Goal: Task Accomplishment & Management: Manage account settings

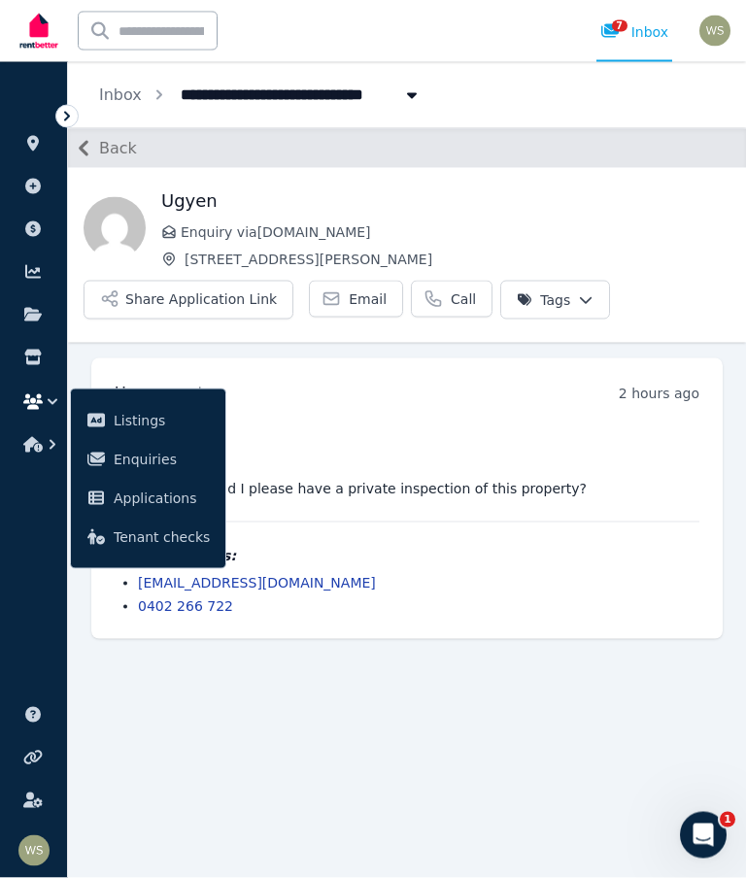
scroll to position [78, 0]
click at [44, 42] on img at bounding box center [39, 31] width 47 height 49
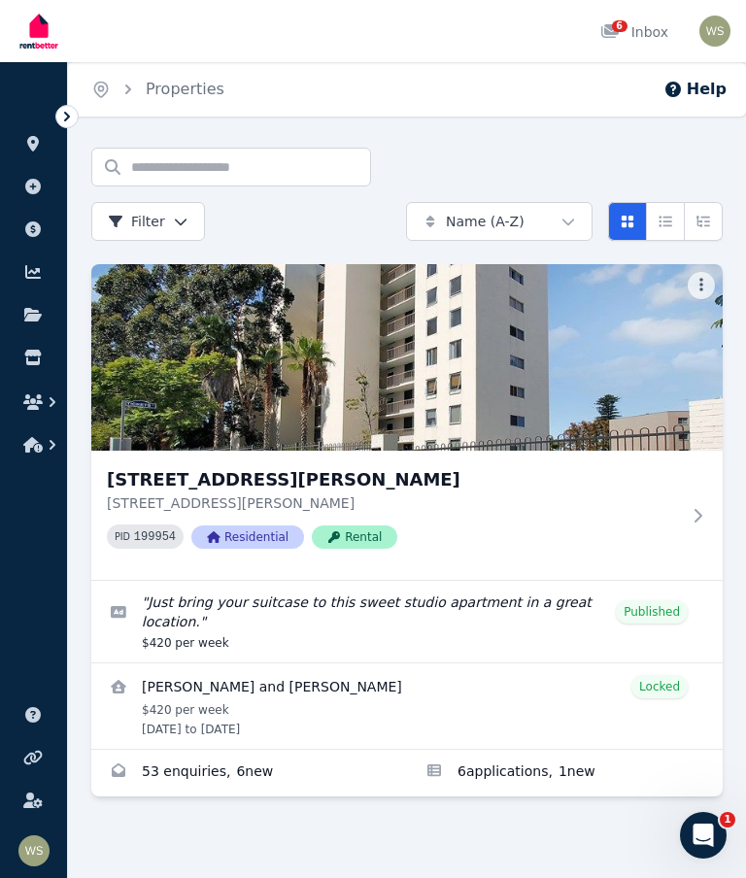
click at [21, 437] on button "button" at bounding box center [34, 445] width 36 height 35
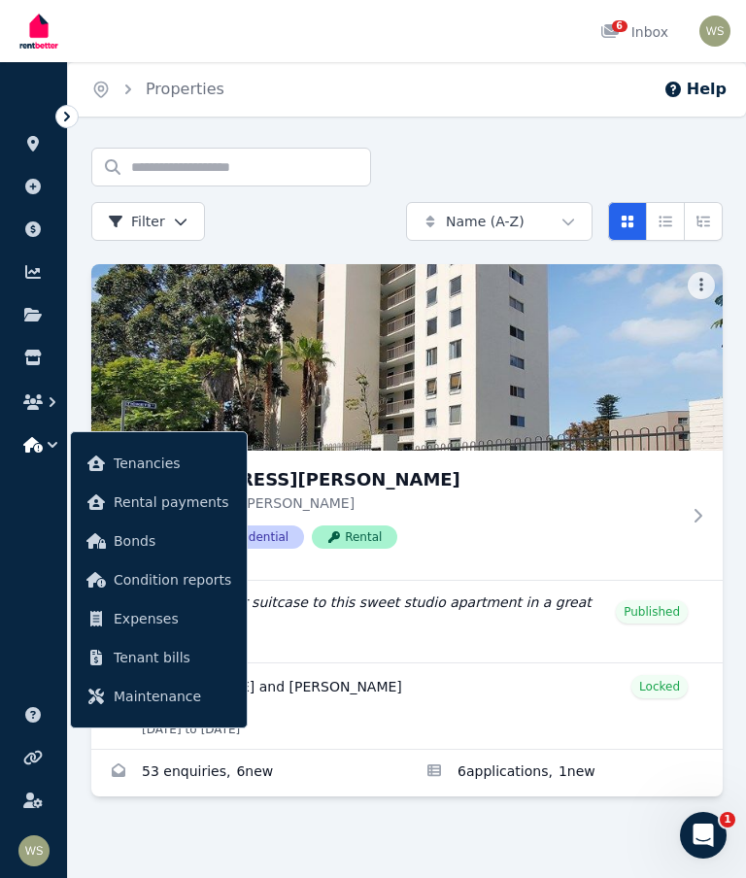
click at [121, 467] on span "Tenancies" at bounding box center [173, 463] width 118 height 23
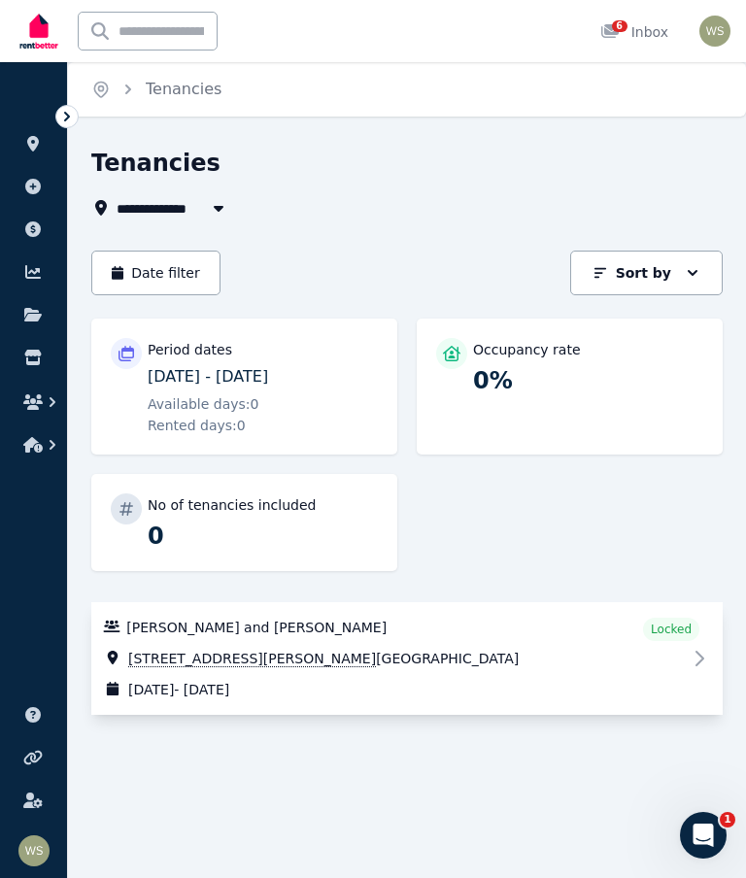
click at [705, 838] on icon "Open Intercom Messenger" at bounding box center [704, 836] width 14 height 16
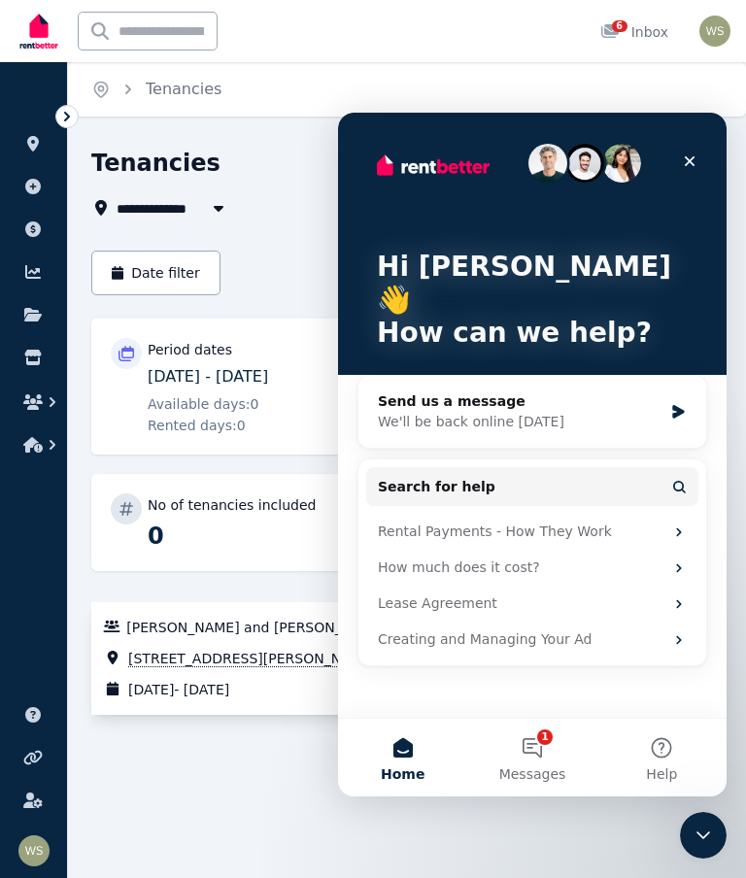
click at [545, 392] on div "Send us a message" at bounding box center [520, 402] width 285 height 20
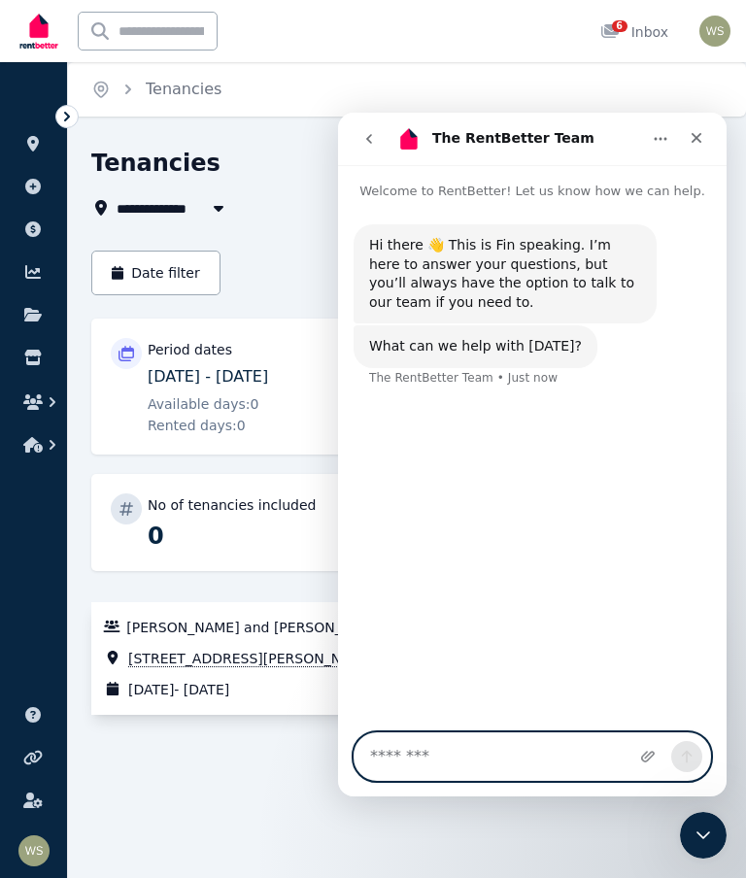
click at [464, 747] on textarea "Message…" at bounding box center [533, 757] width 356 height 47
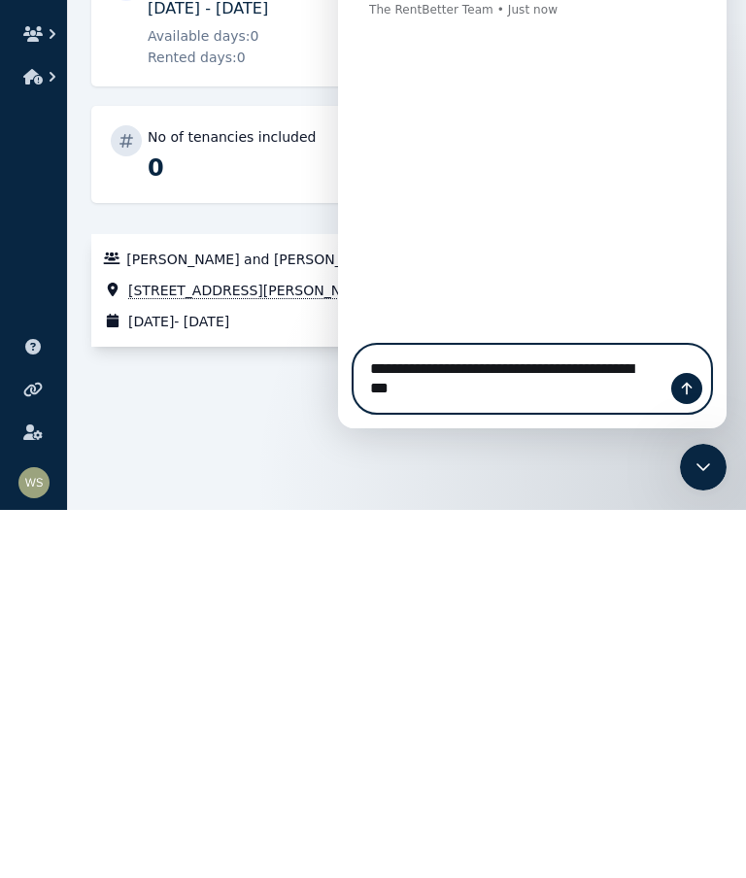
type textarea "**********"
click at [700, 396] on button "Send a message…" at bounding box center [687, 388] width 31 height 31
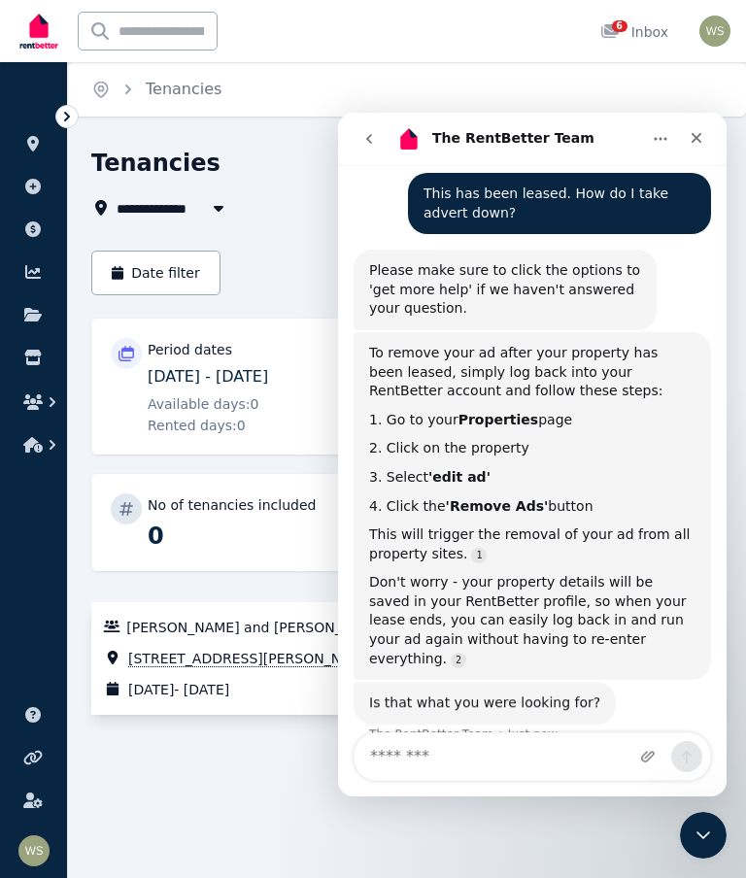
scroll to position [210, 0]
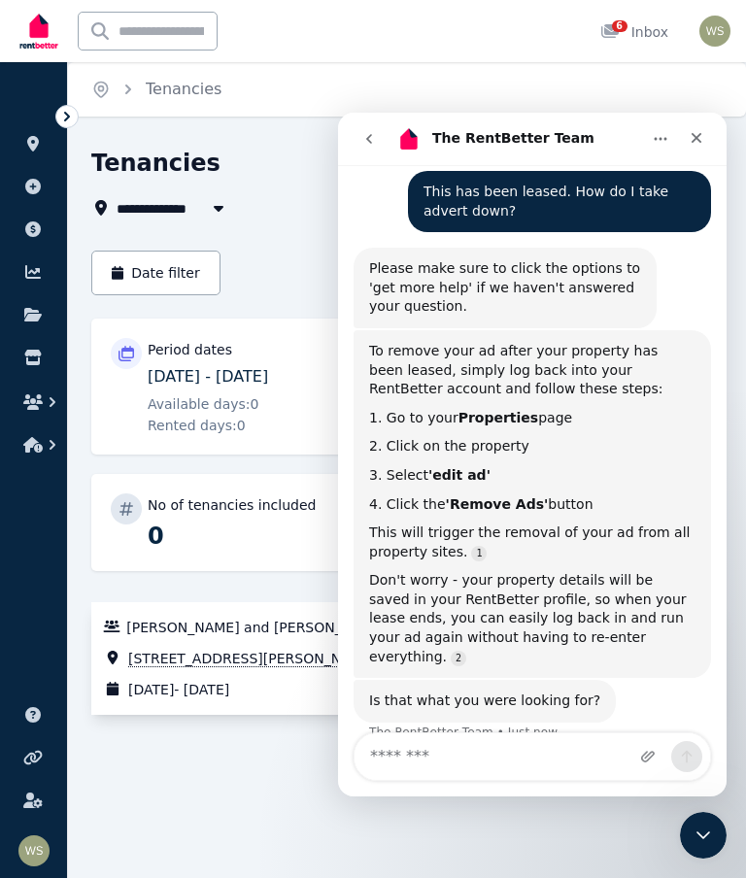
click at [198, 207] on span "All Properties" at bounding box center [179, 207] width 125 height 23
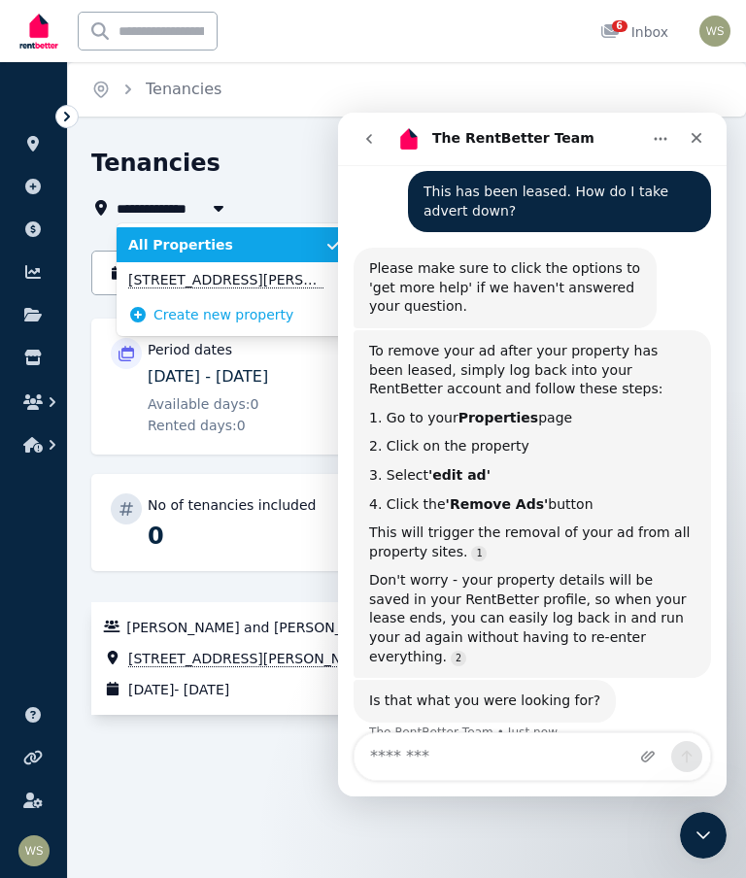
click at [181, 276] on span "[STREET_ADDRESS][PERSON_NAME]" at bounding box center [226, 279] width 196 height 19
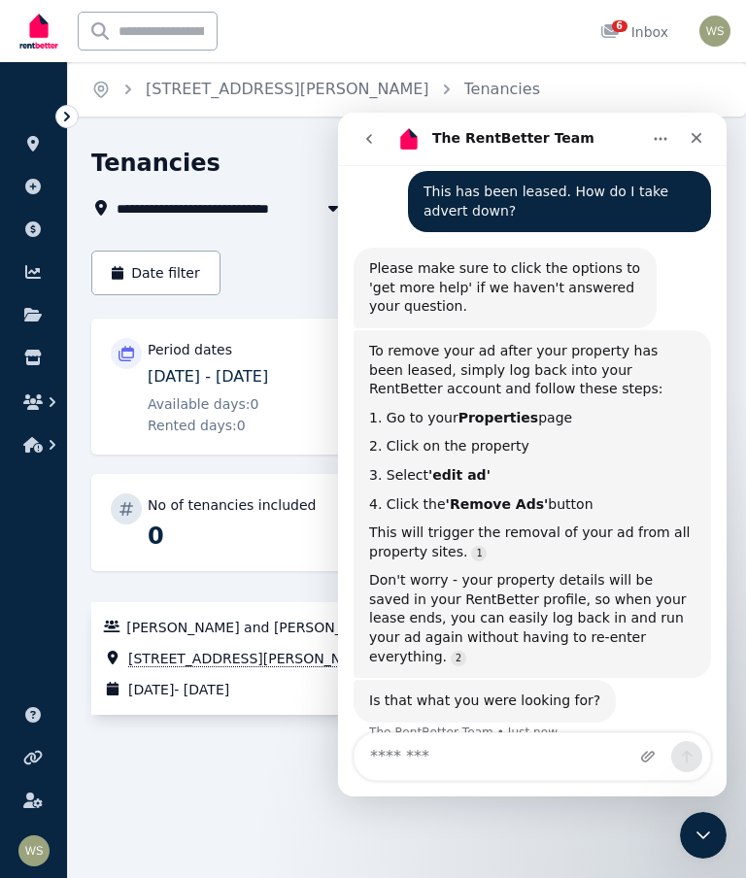
click at [700, 141] on icon "Close" at bounding box center [697, 138] width 11 height 11
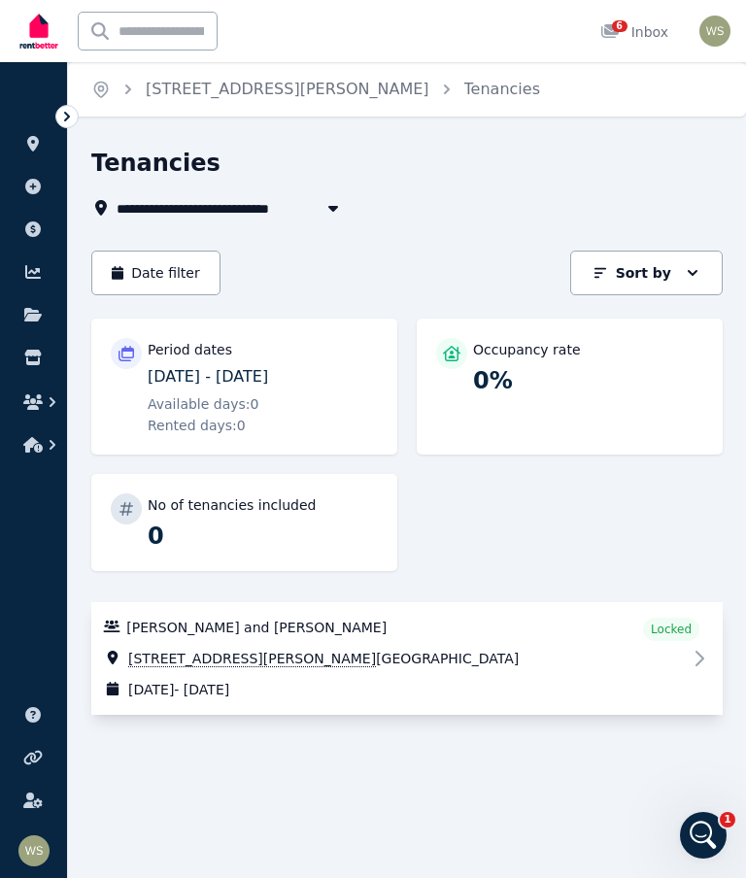
click at [337, 202] on icon "button" at bounding box center [333, 208] width 19 height 16
type input "**********"
click at [438, 211] on div "**********" at bounding box center [401, 207] width 620 height 23
click at [110, 91] on icon "Breadcrumb" at bounding box center [100, 89] width 19 height 19
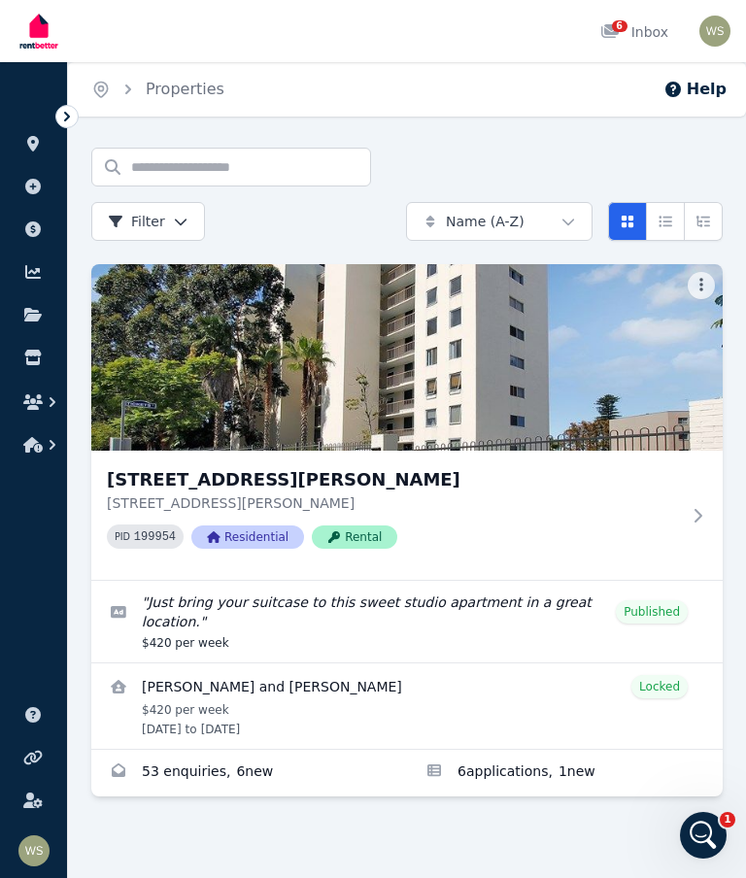
click at [664, 229] on button "Compact list view" at bounding box center [665, 221] width 39 height 39
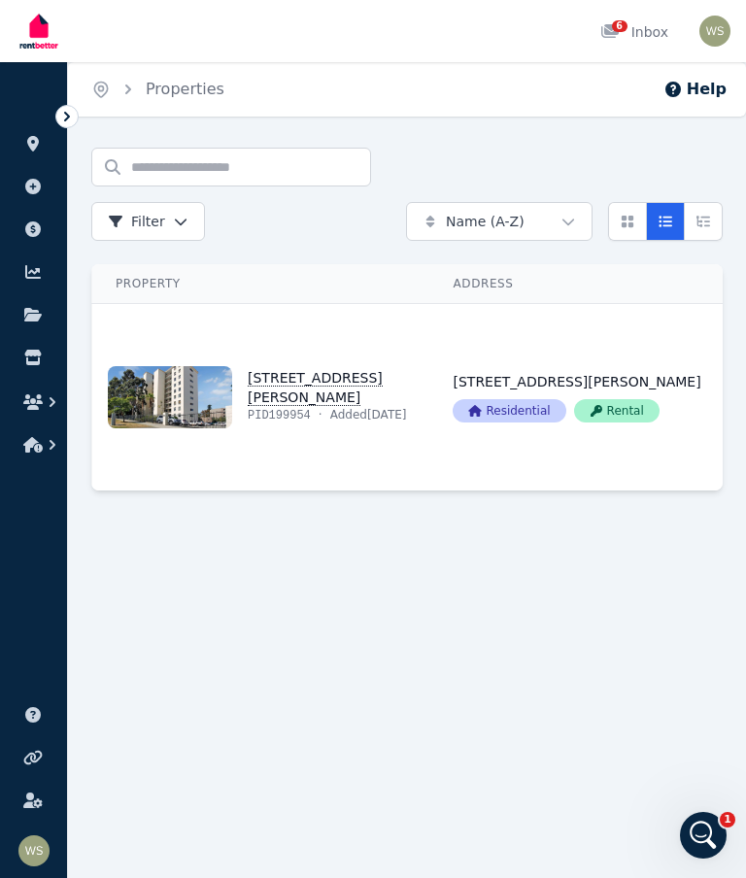
click at [704, 233] on button "Expanded list view" at bounding box center [703, 221] width 39 height 39
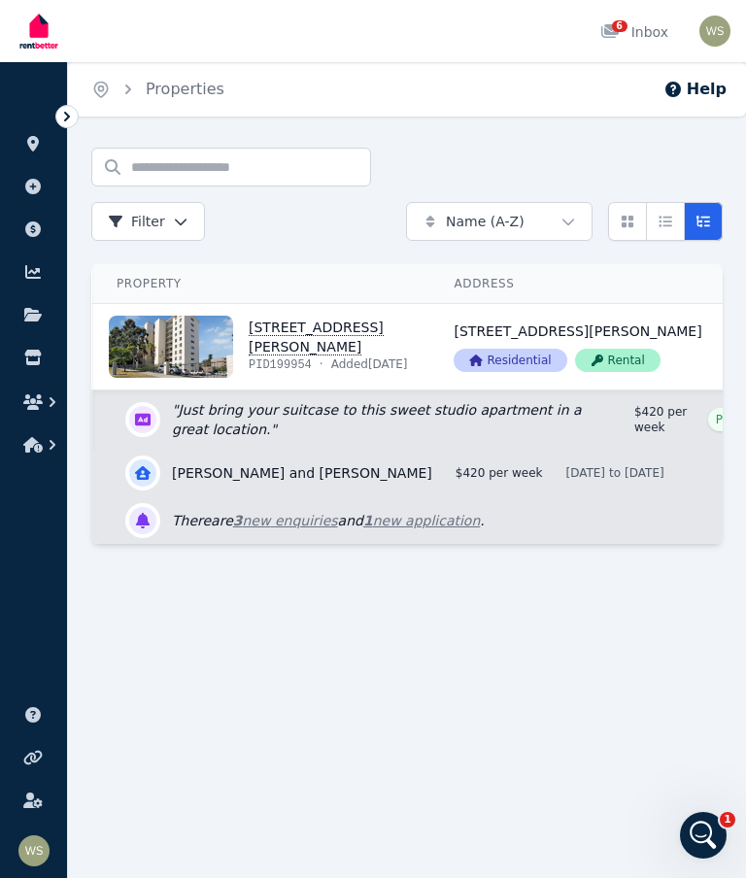
scroll to position [3, 0]
click at [284, 362] on link "View property details" at bounding box center [261, 347] width 337 height 86
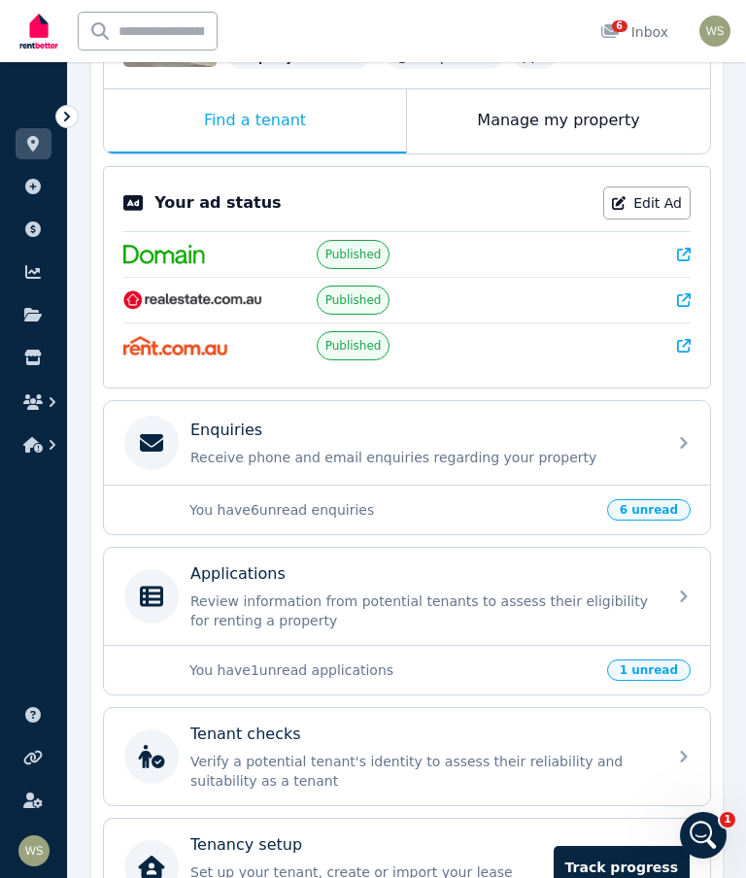
scroll to position [294, 0]
click at [643, 209] on link "Edit Ad" at bounding box center [646, 204] width 87 height 33
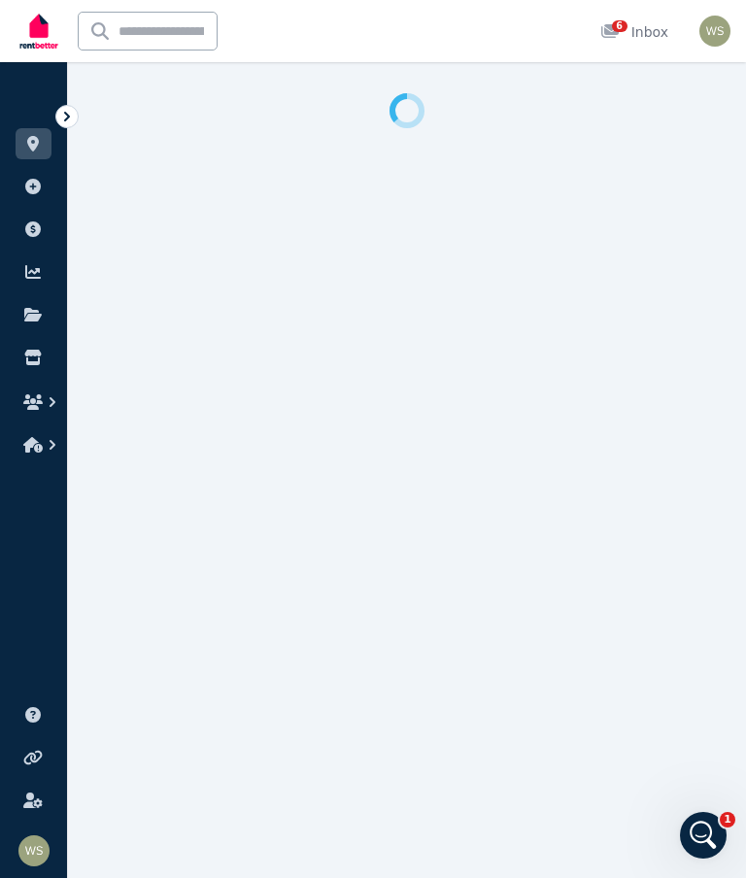
select select "**********"
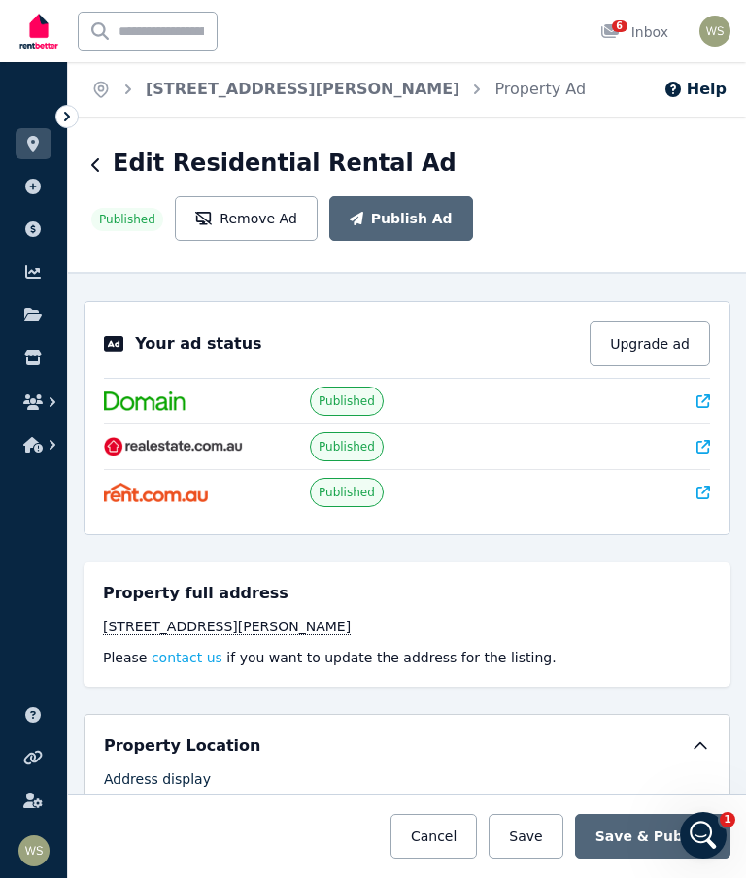
click at [236, 214] on button "Remove Ad" at bounding box center [246, 218] width 143 height 45
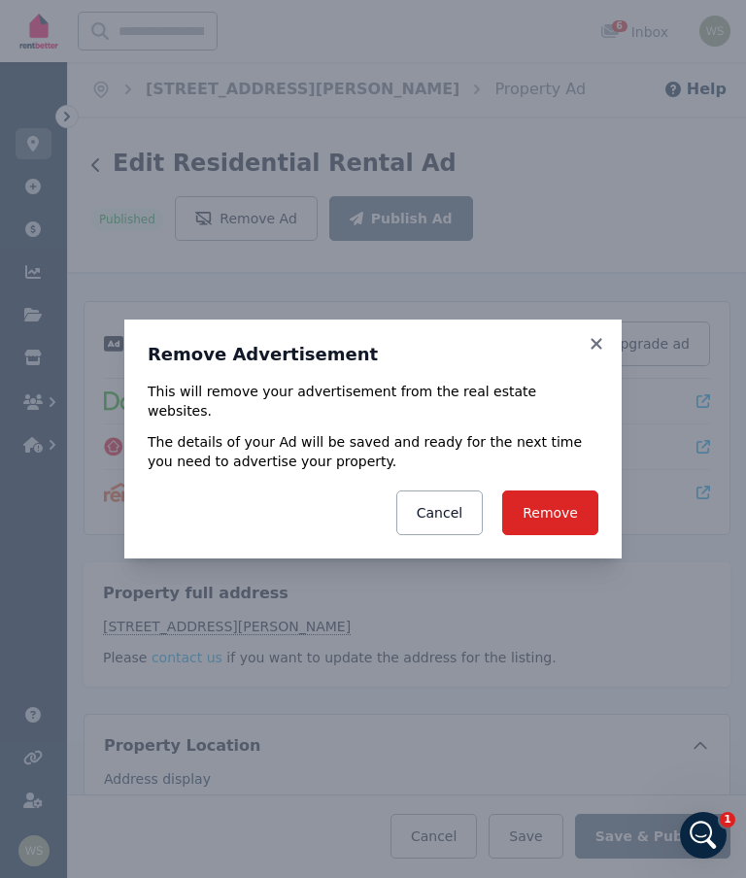
click at [562, 506] on button "Remove" at bounding box center [550, 513] width 96 height 45
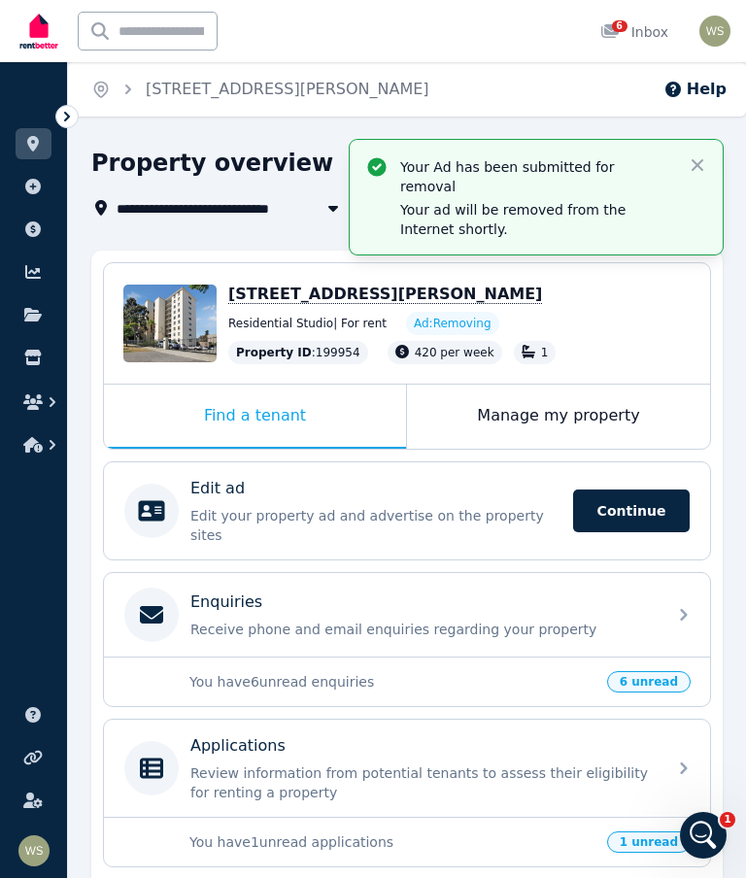
click at [614, 35] on icon at bounding box center [610, 31] width 17 height 14
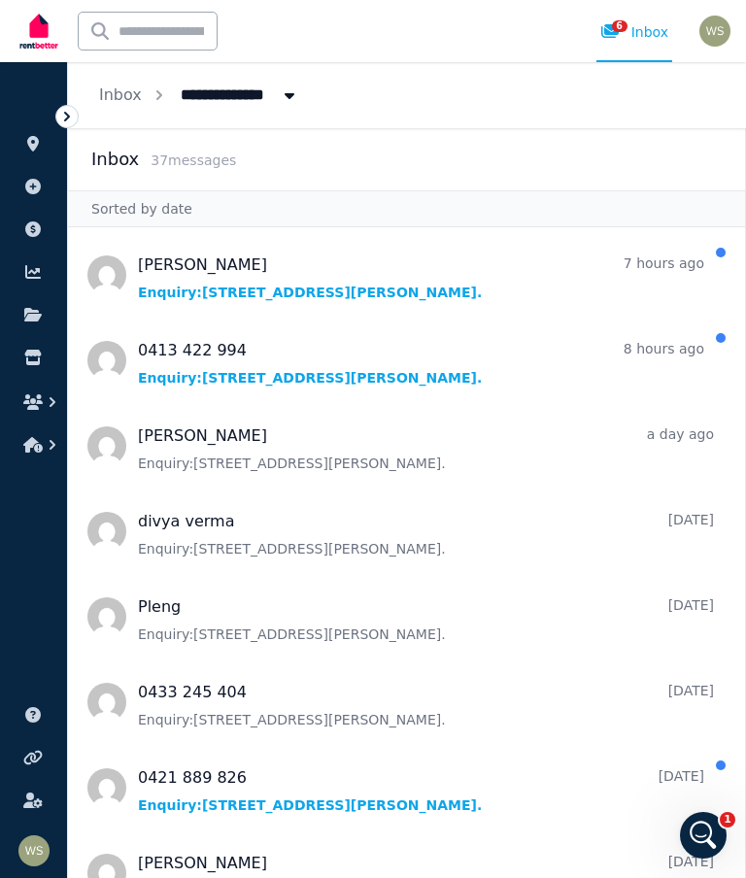
scroll to position [332, 0]
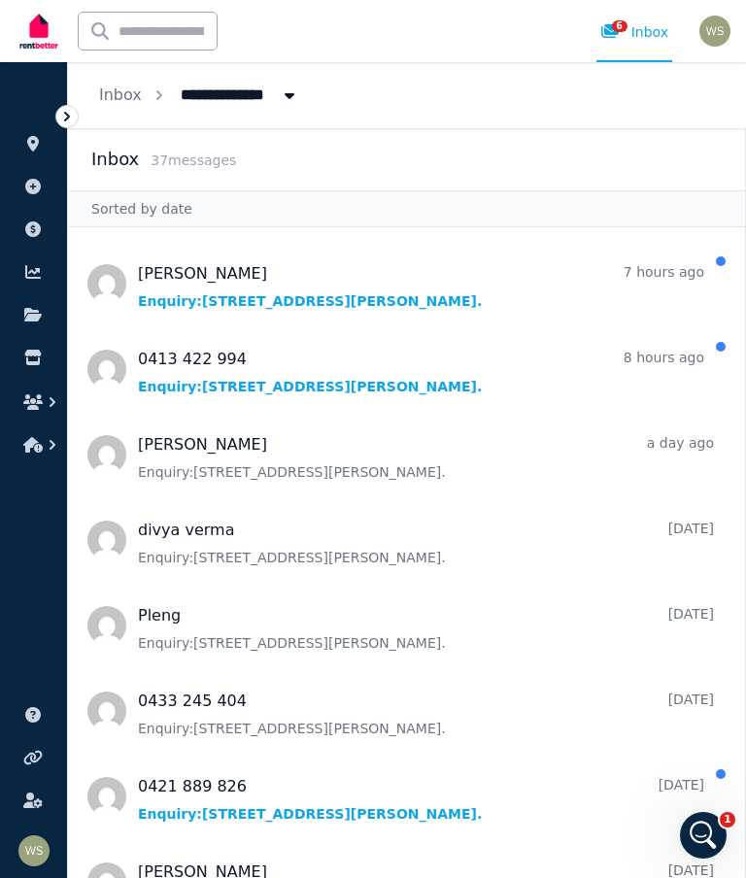
click at [380, 391] on span "Message list" at bounding box center [406, 369] width 677 height 78
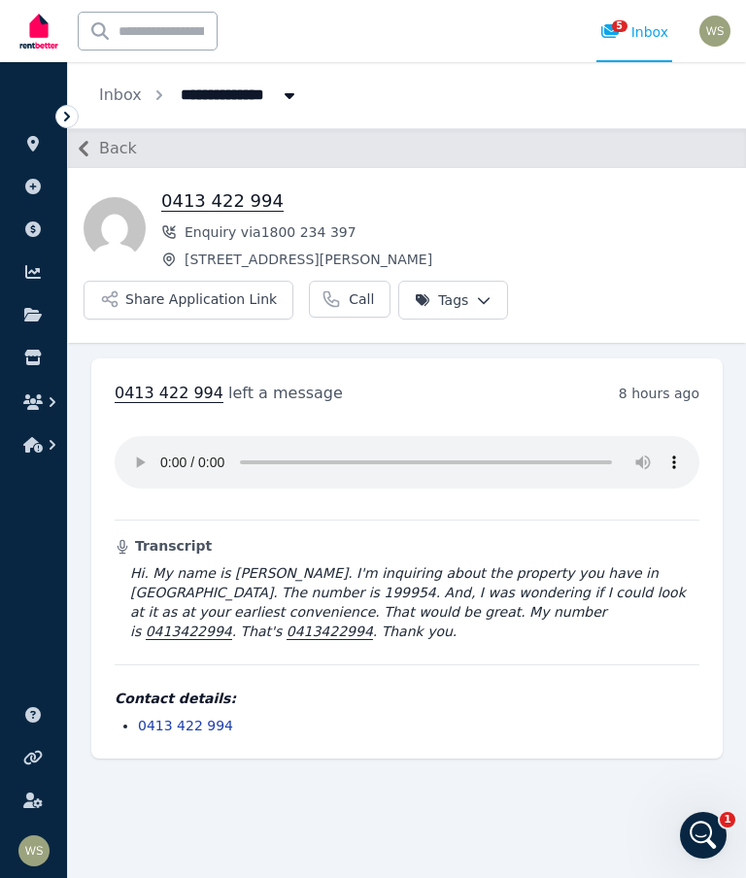
click at [117, 154] on span "Back" at bounding box center [118, 148] width 38 height 23
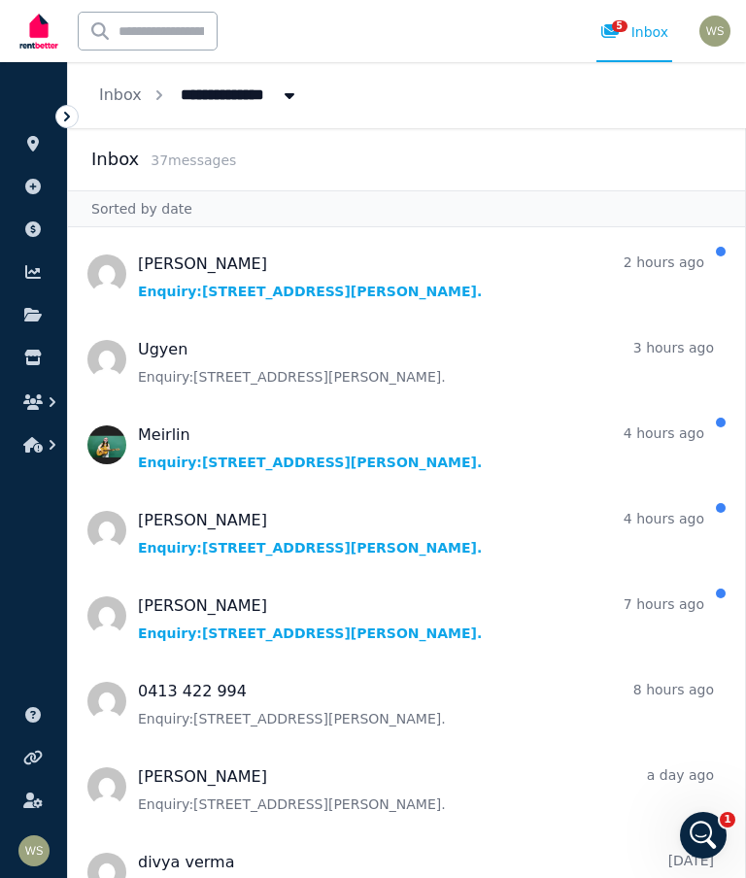
click at [458, 301] on span "Message list" at bounding box center [406, 274] width 677 height 78
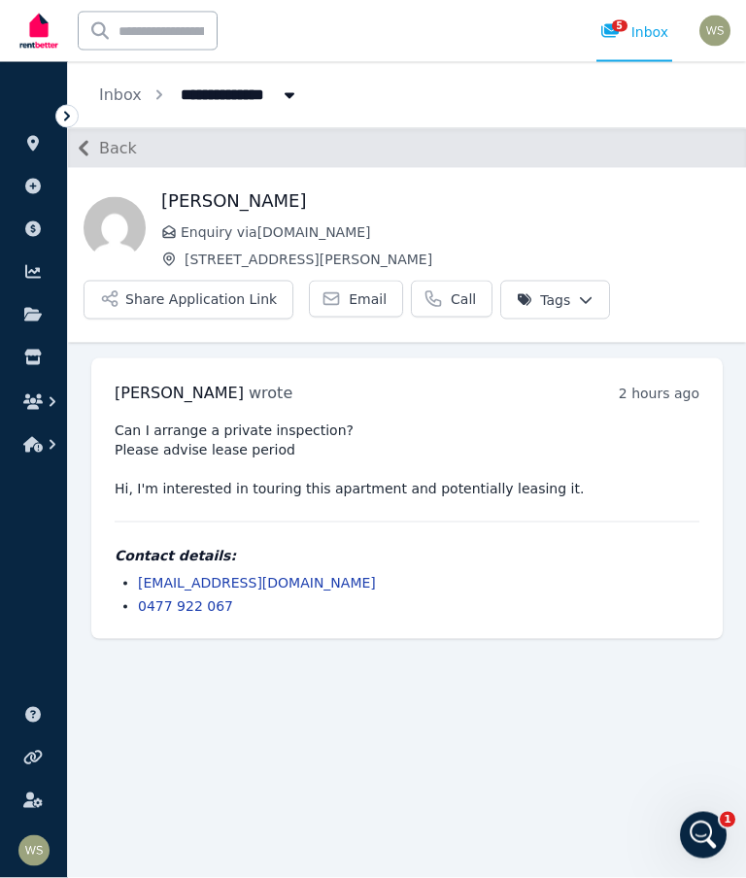
scroll to position [78, 0]
click at [349, 290] on span "Email" at bounding box center [368, 299] width 38 height 19
click at [94, 150] on icon "button" at bounding box center [83, 148] width 31 height 31
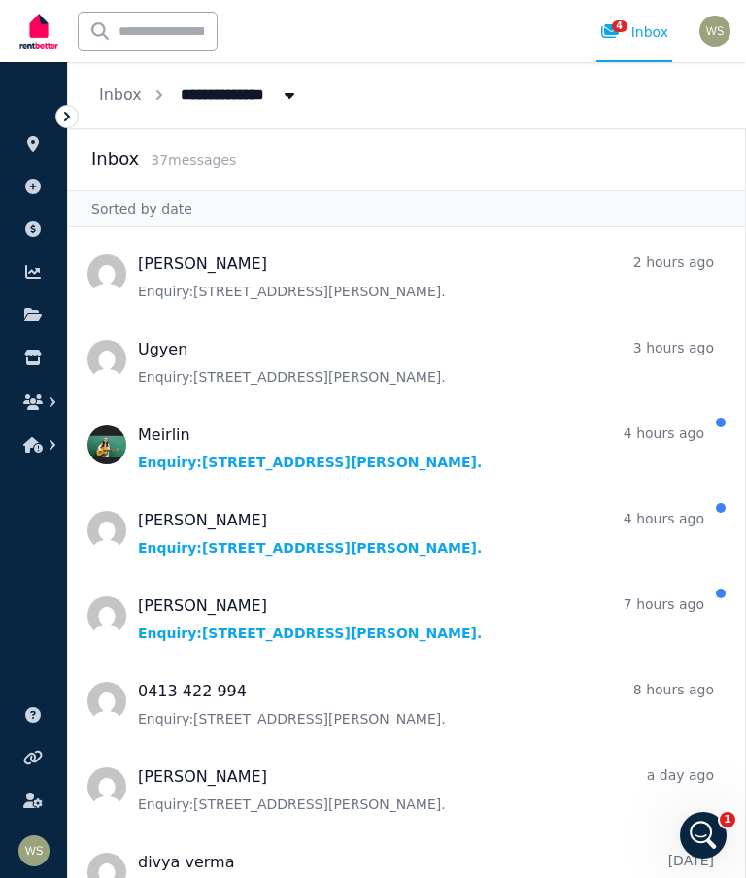
click at [192, 379] on span "Message list" at bounding box center [406, 360] width 677 height 78
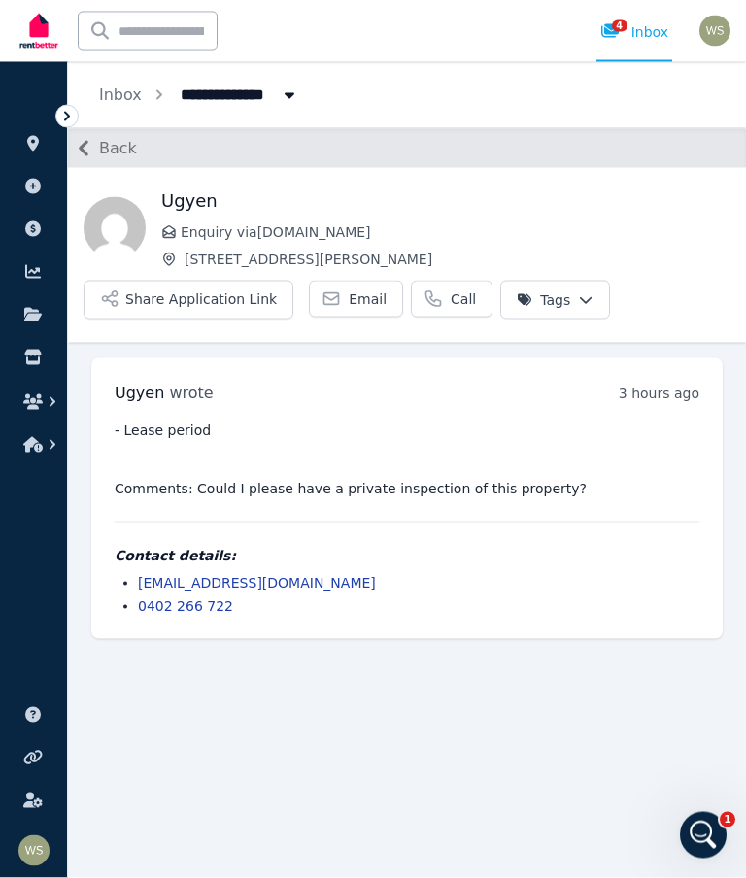
scroll to position [78, 0]
click at [357, 290] on span "Email" at bounding box center [368, 299] width 38 height 19
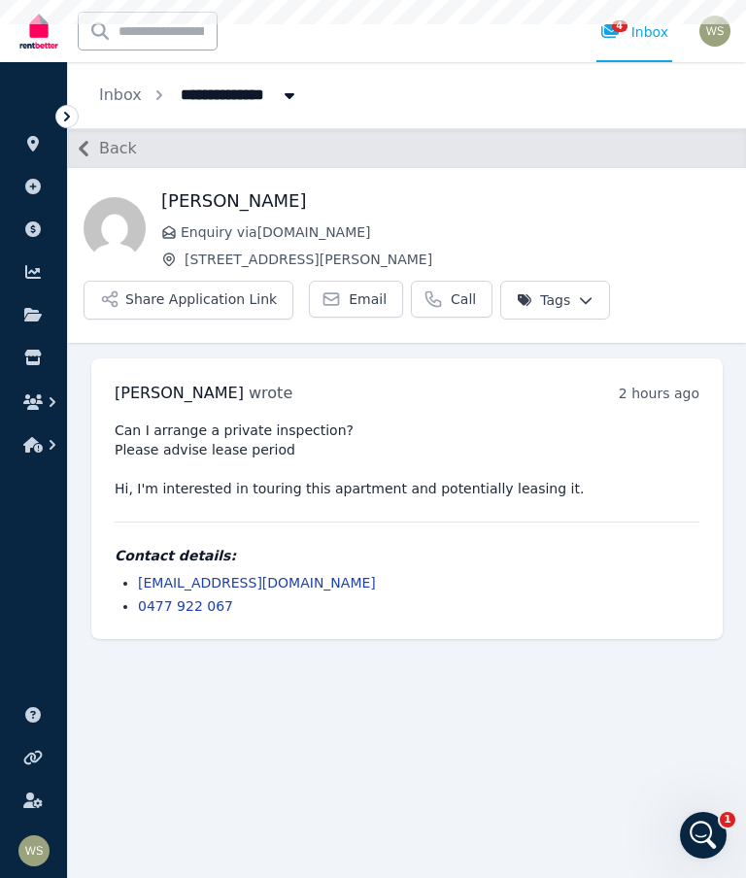
scroll to position [78, 0]
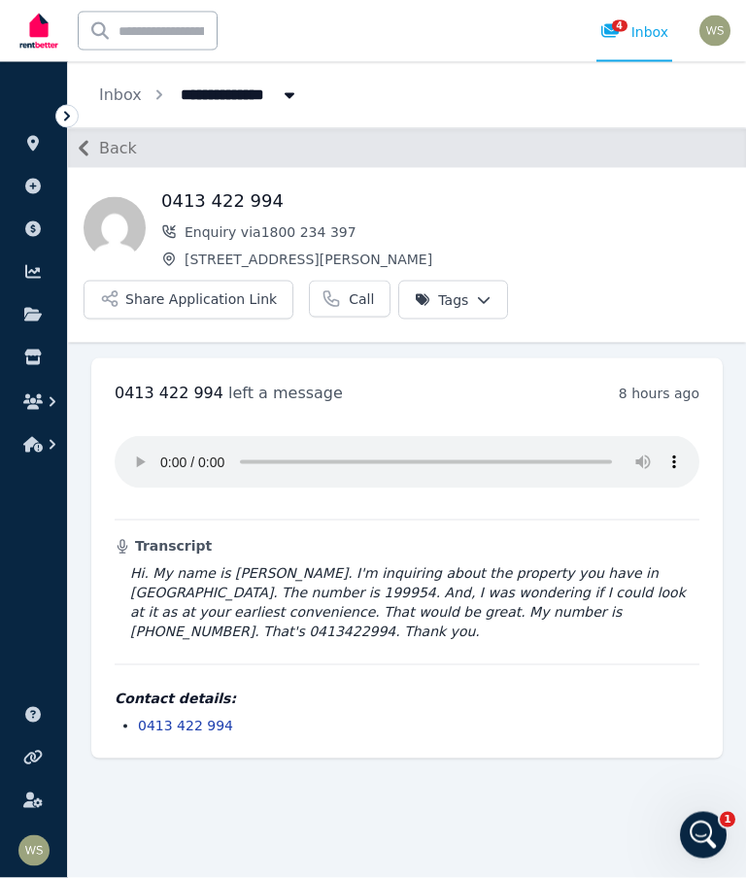
scroll to position [78, 0]
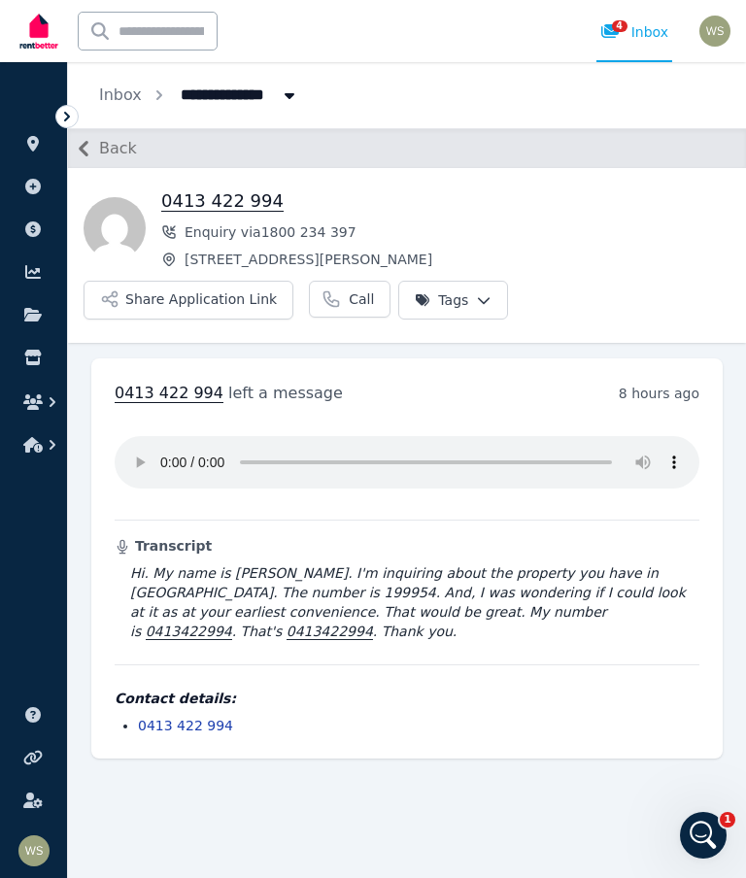
click at [119, 98] on link "Inbox" at bounding box center [120, 95] width 43 height 18
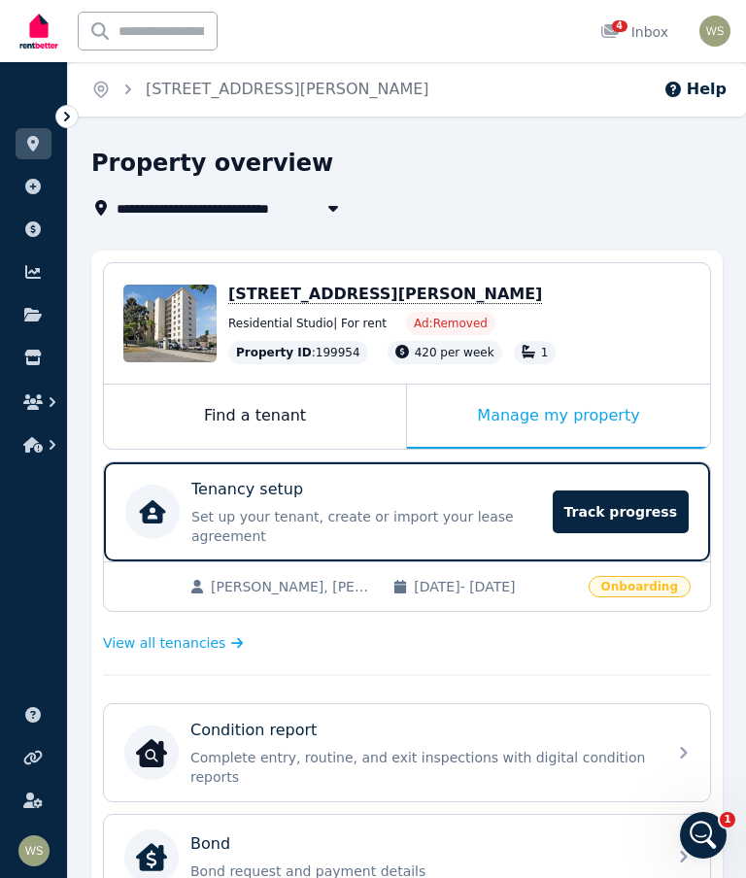
click at [620, 36] on icon at bounding box center [610, 31] width 19 height 16
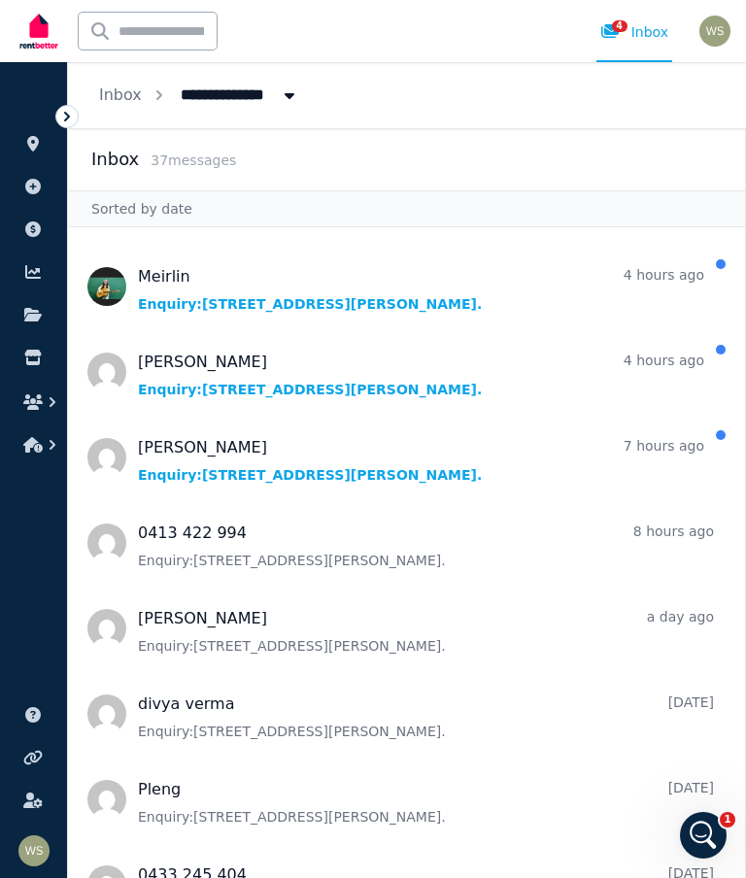
scroll to position [154, 0]
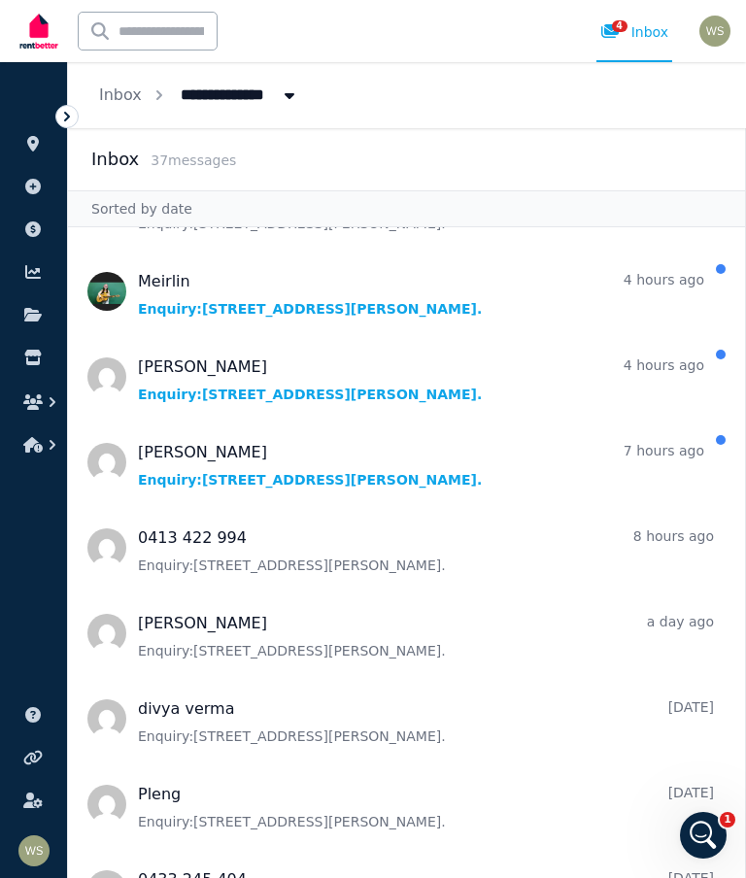
click at [394, 313] on span "Message list" at bounding box center [406, 292] width 677 height 78
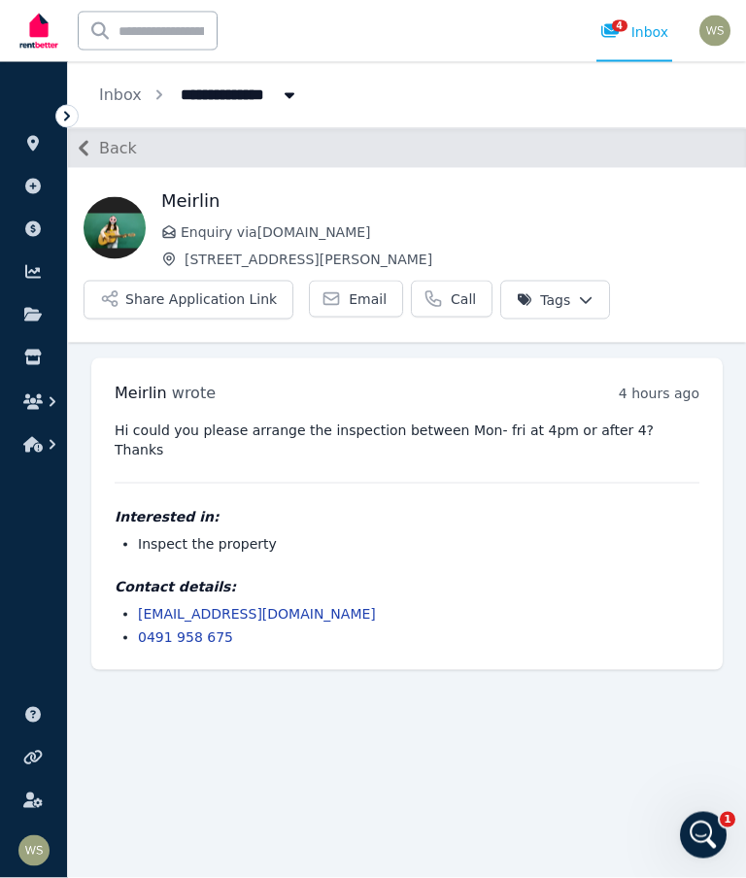
scroll to position [78, 0]
click at [354, 290] on span "Email" at bounding box center [368, 299] width 38 height 19
click at [639, 35] on div "3 Inbox" at bounding box center [635, 31] width 68 height 19
click at [628, 32] on div "3" at bounding box center [616, 31] width 31 height 19
click at [658, 32] on div "3 Inbox" at bounding box center [635, 31] width 68 height 19
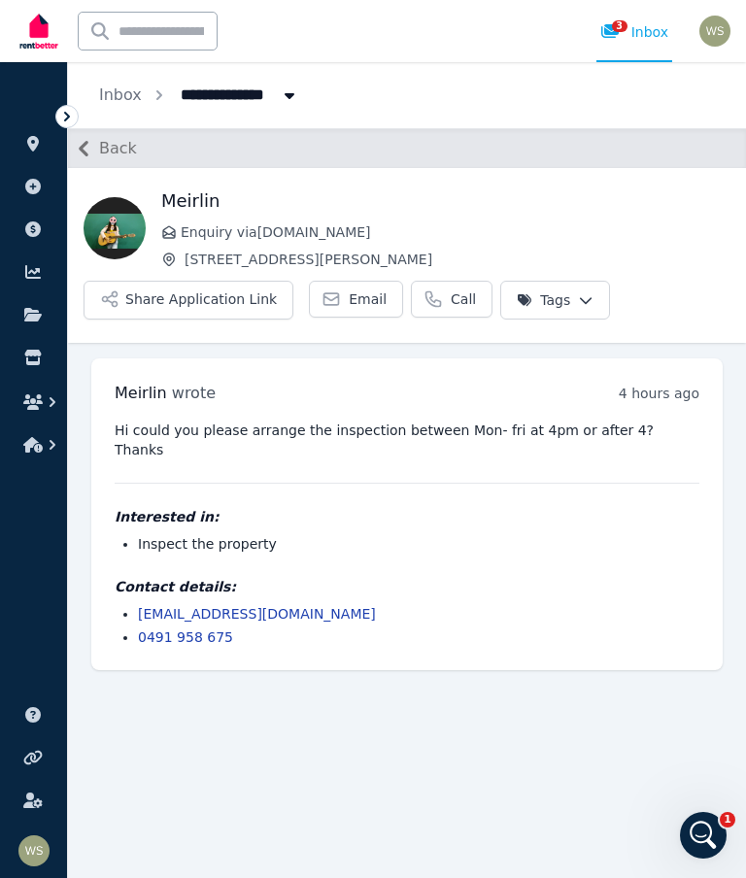
click at [105, 160] on button "Back" at bounding box center [102, 148] width 69 height 31
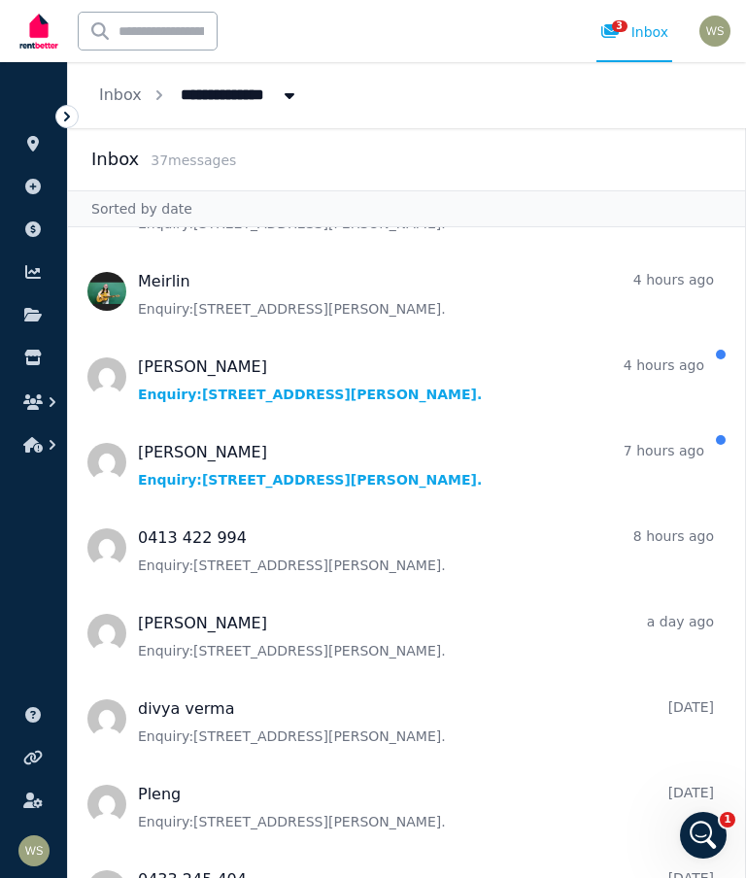
click at [403, 413] on span "Message list" at bounding box center [406, 377] width 677 height 78
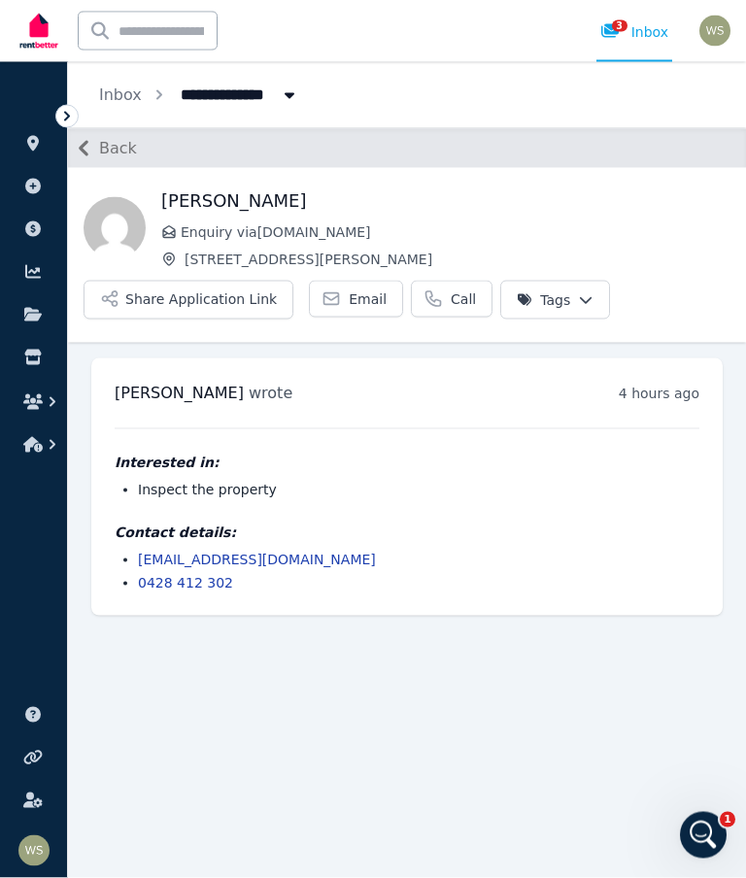
scroll to position [78, 0]
click at [349, 290] on span "Email" at bounding box center [368, 299] width 38 height 19
click at [111, 137] on span "Back" at bounding box center [118, 148] width 38 height 23
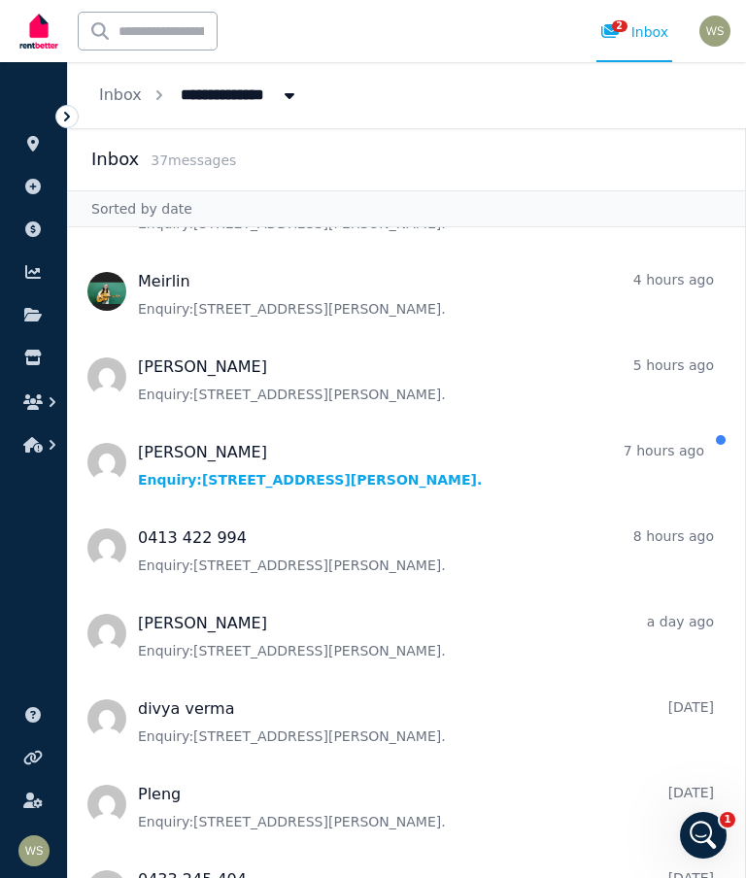
click at [361, 424] on span "Message list" at bounding box center [406, 463] width 677 height 78
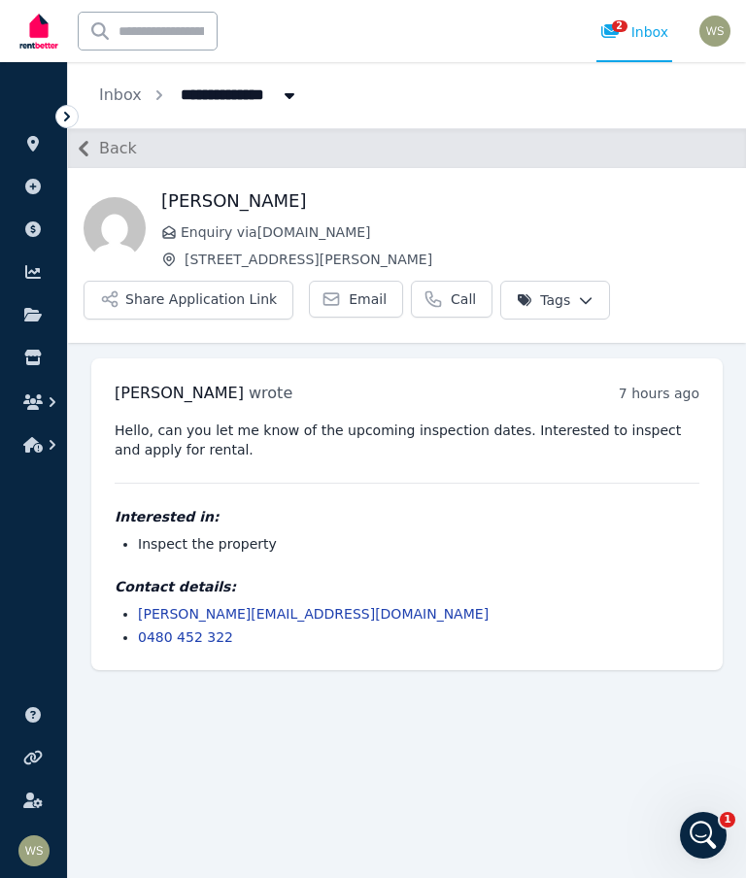
scroll to position [78, 0]
click at [352, 290] on span "Email" at bounding box center [368, 299] width 38 height 19
click at [118, 143] on span "Back" at bounding box center [118, 148] width 38 height 23
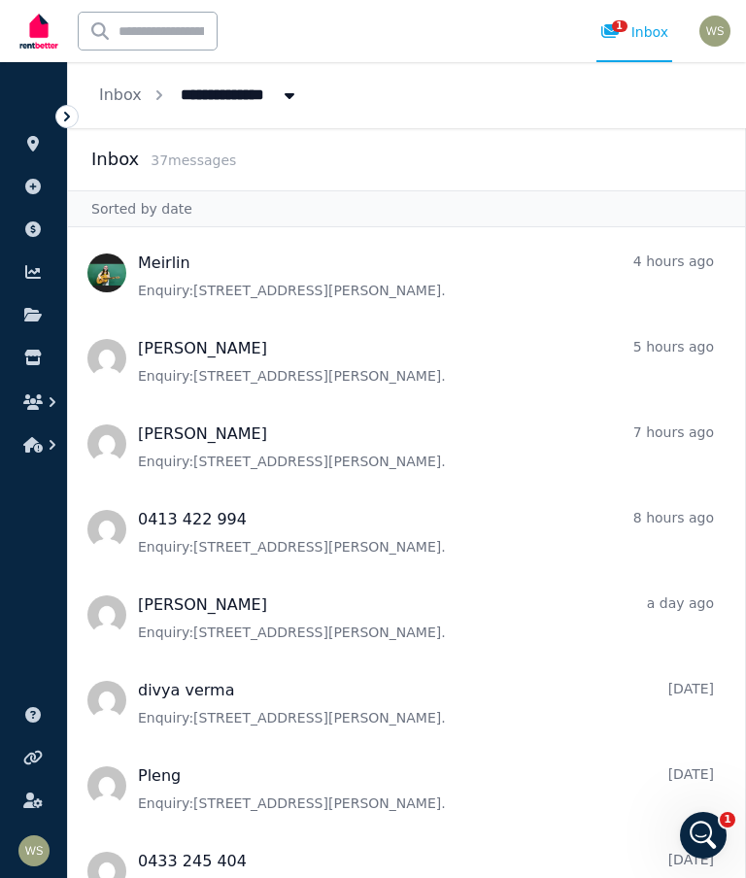
scroll to position [155, 0]
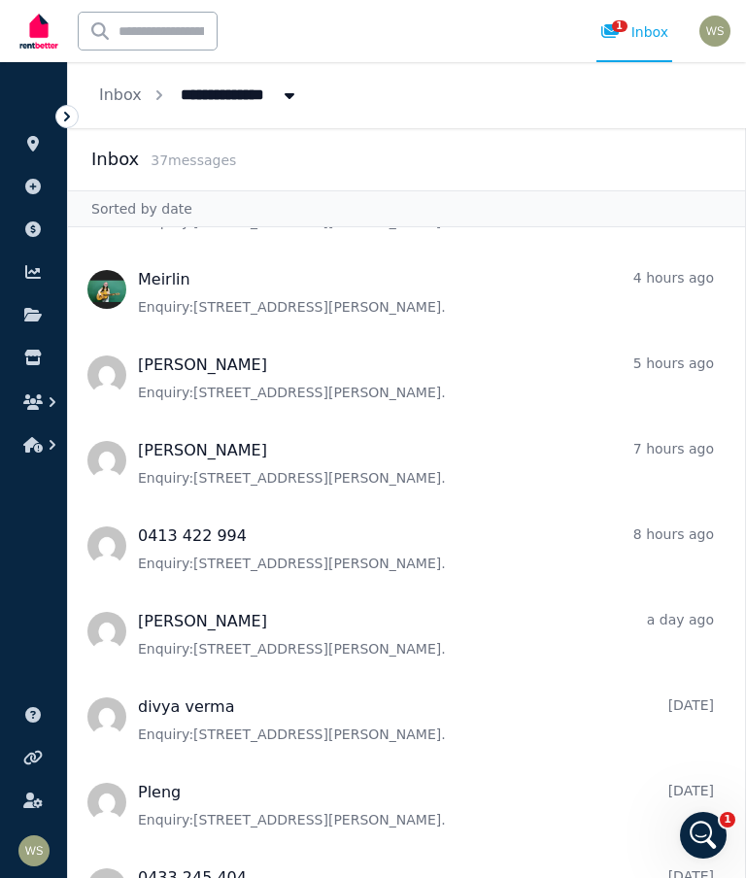
click at [527, 555] on span "Message list" at bounding box center [406, 546] width 677 height 78
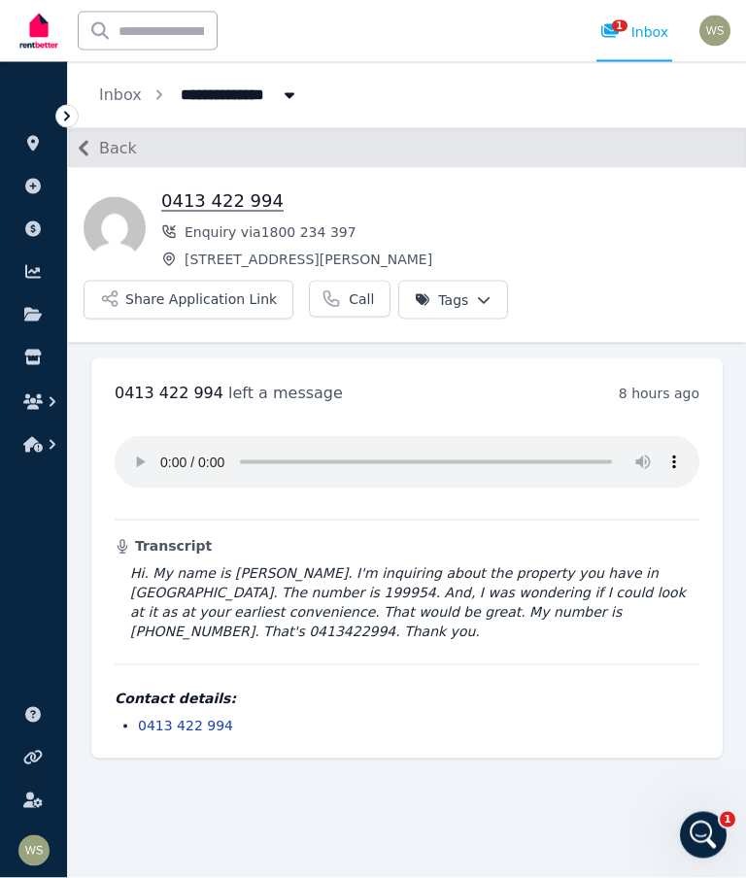
scroll to position [78, 0]
click at [113, 133] on button "Back" at bounding box center [102, 148] width 69 height 31
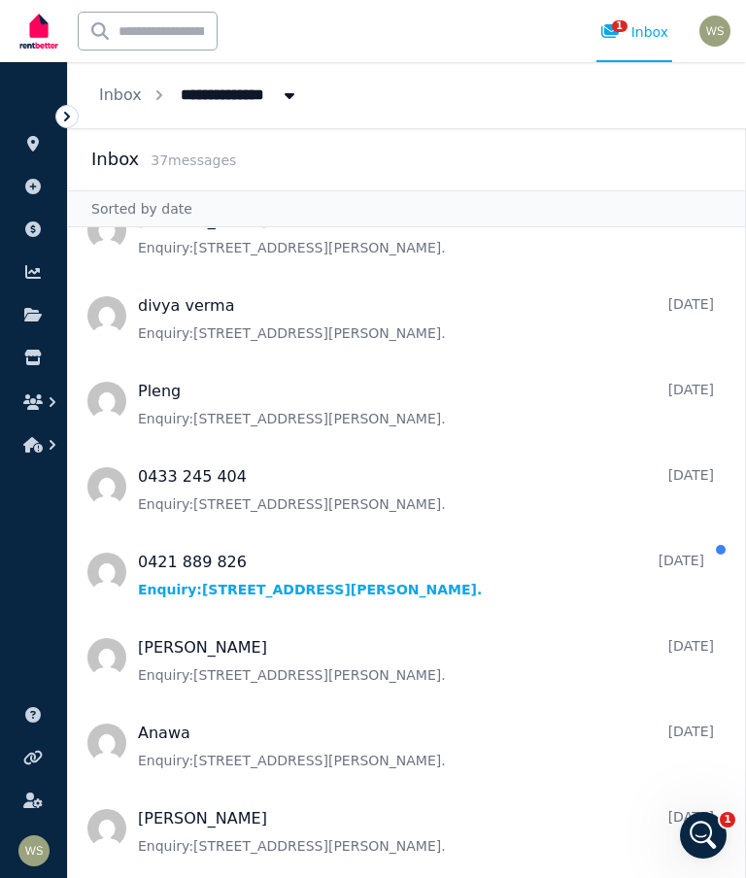
scroll to position [558, 0]
click at [535, 533] on span "Message list" at bounding box center [406, 572] width 677 height 78
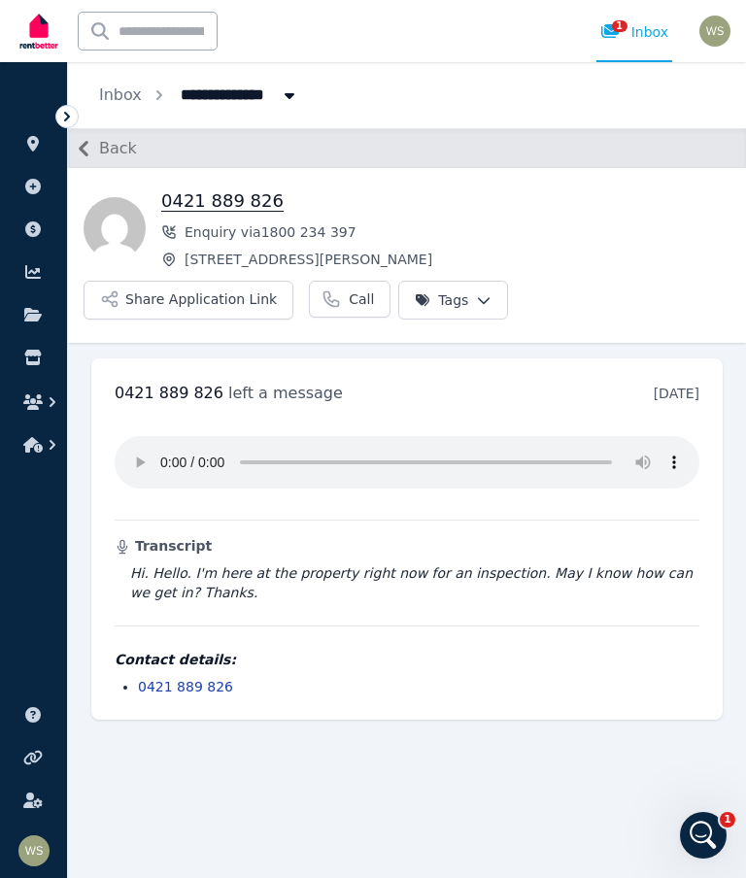
scroll to position [78, 0]
